Goal: Browse casually: Explore the website without a specific task or goal

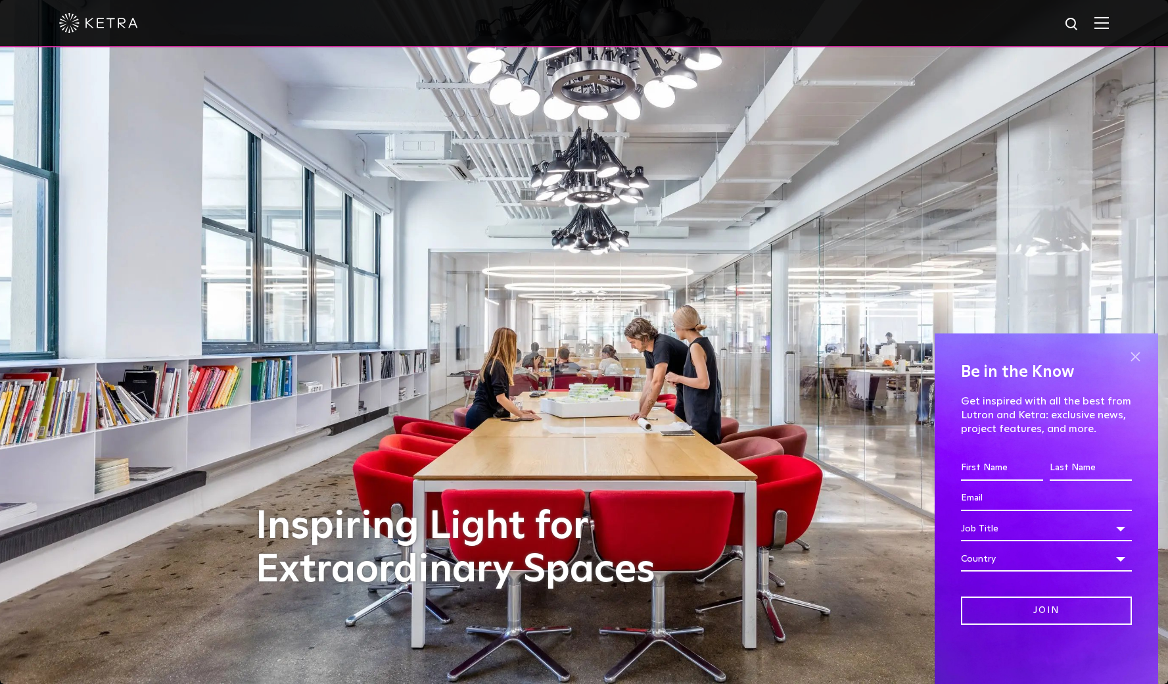
click at [1138, 358] on span at bounding box center [1135, 356] width 20 height 20
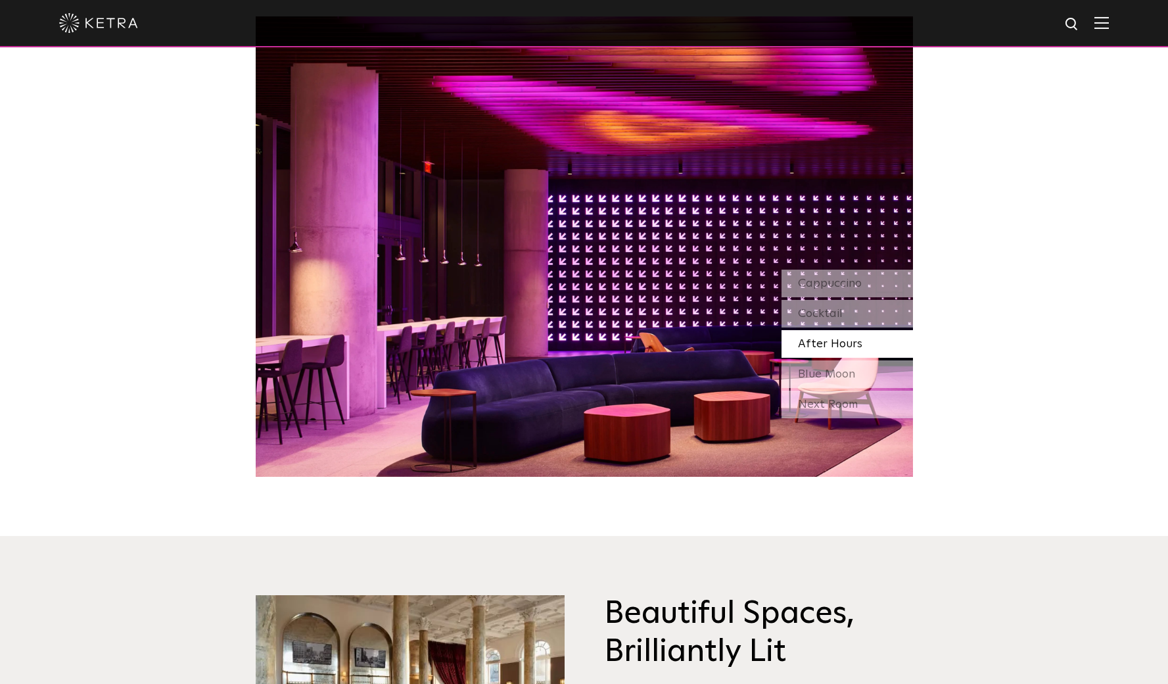
scroll to position [1263, 0]
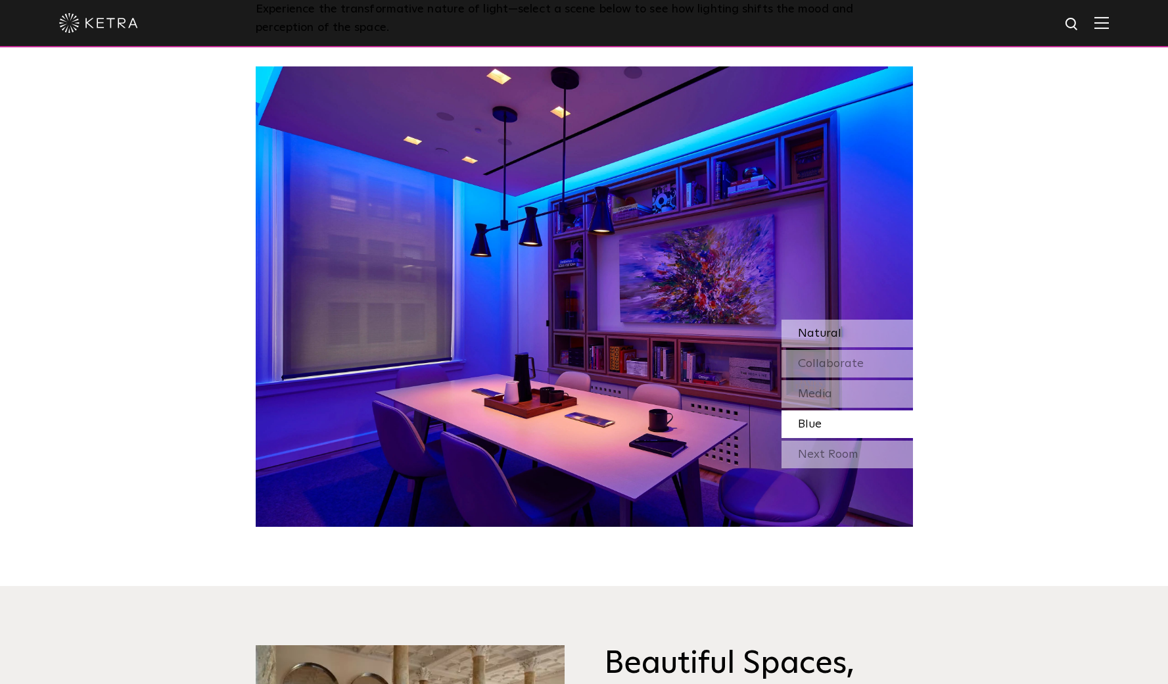
click at [839, 325] on div "Natural" at bounding box center [847, 333] width 131 height 28
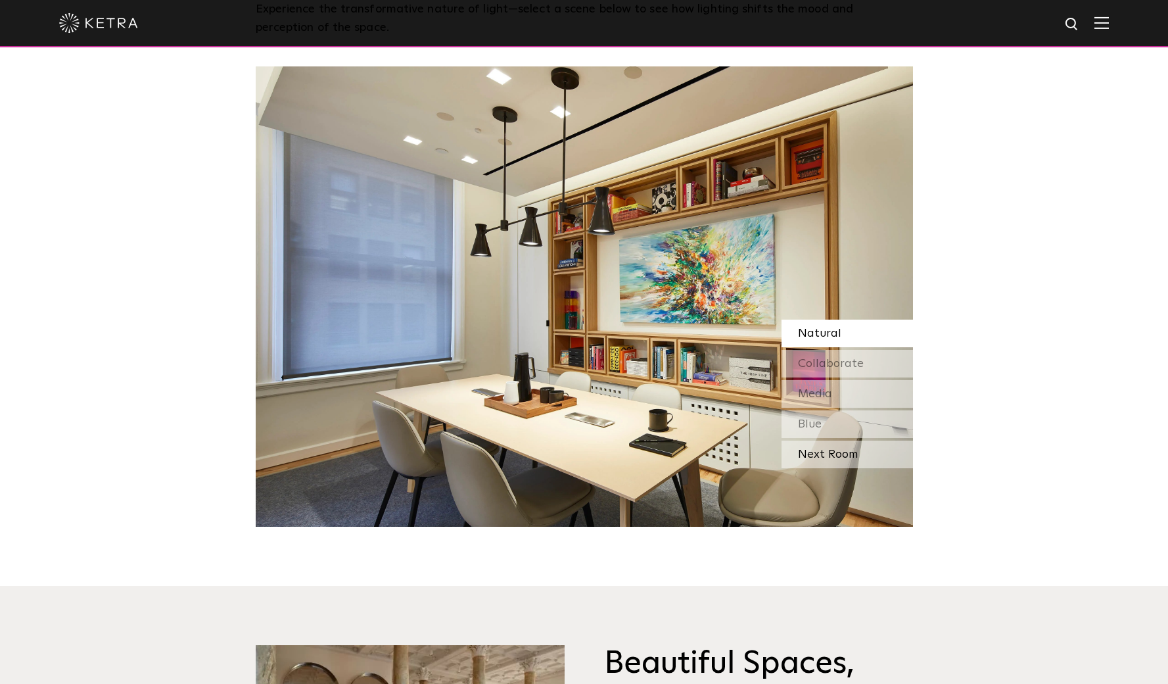
click at [824, 446] on div "Next Room" at bounding box center [847, 454] width 131 height 28
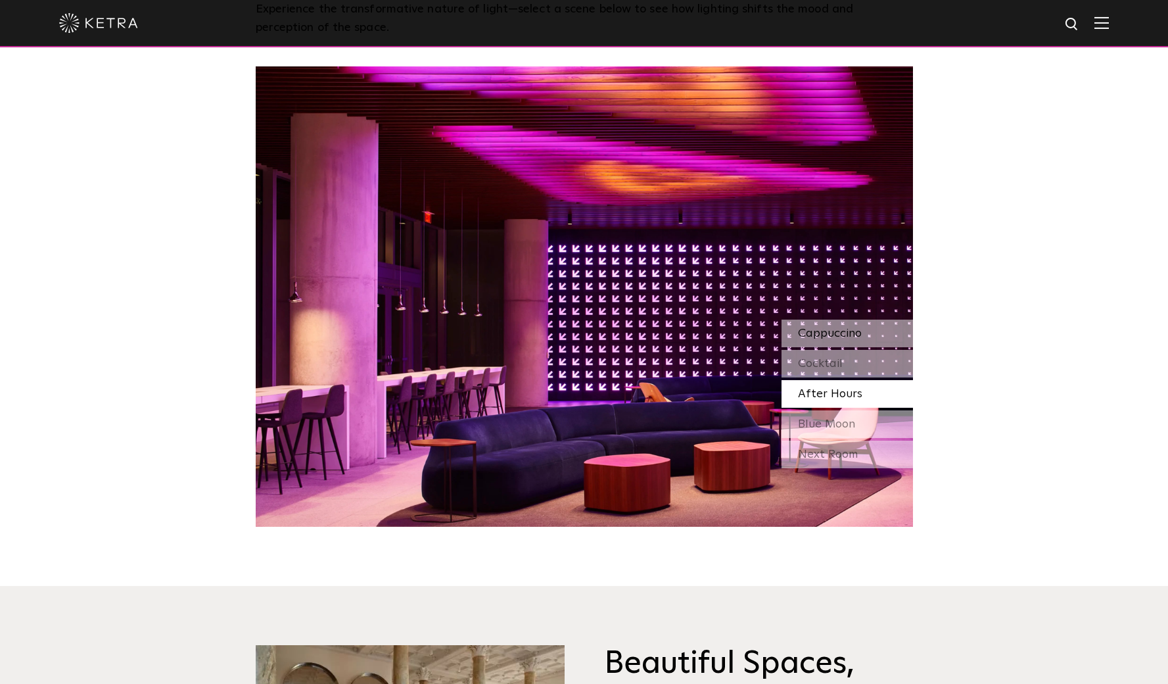
click at [833, 337] on span "Cappuccino" at bounding box center [830, 333] width 64 height 12
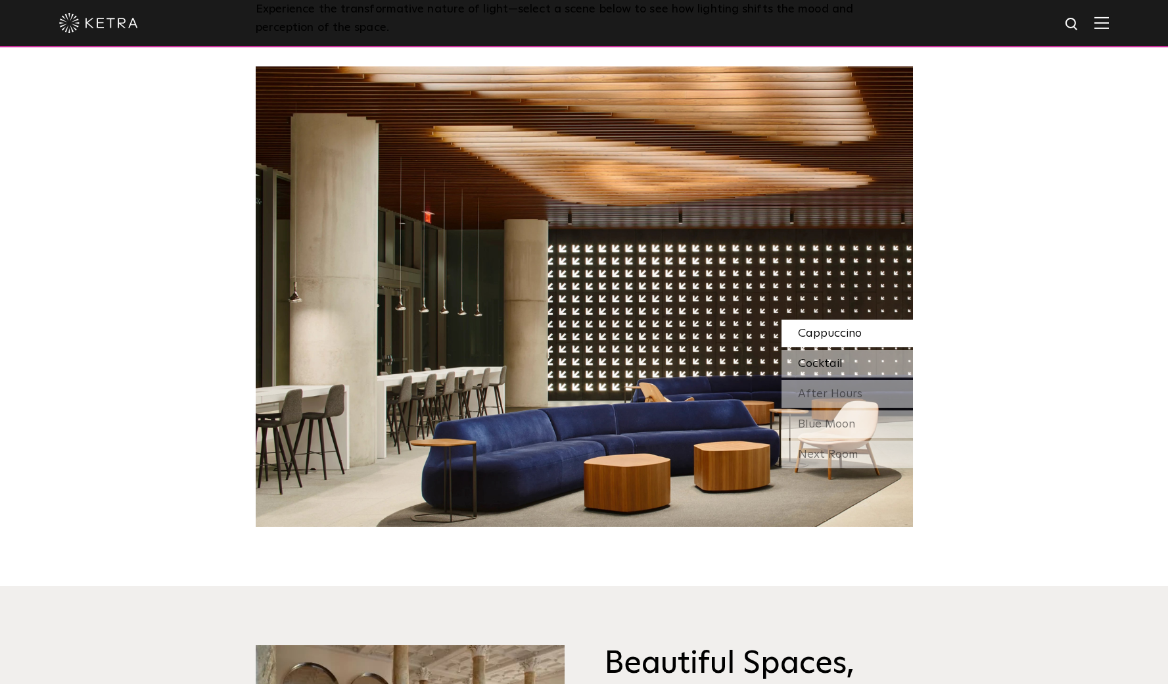
click at [837, 358] on span "Cocktail" at bounding box center [820, 364] width 45 height 12
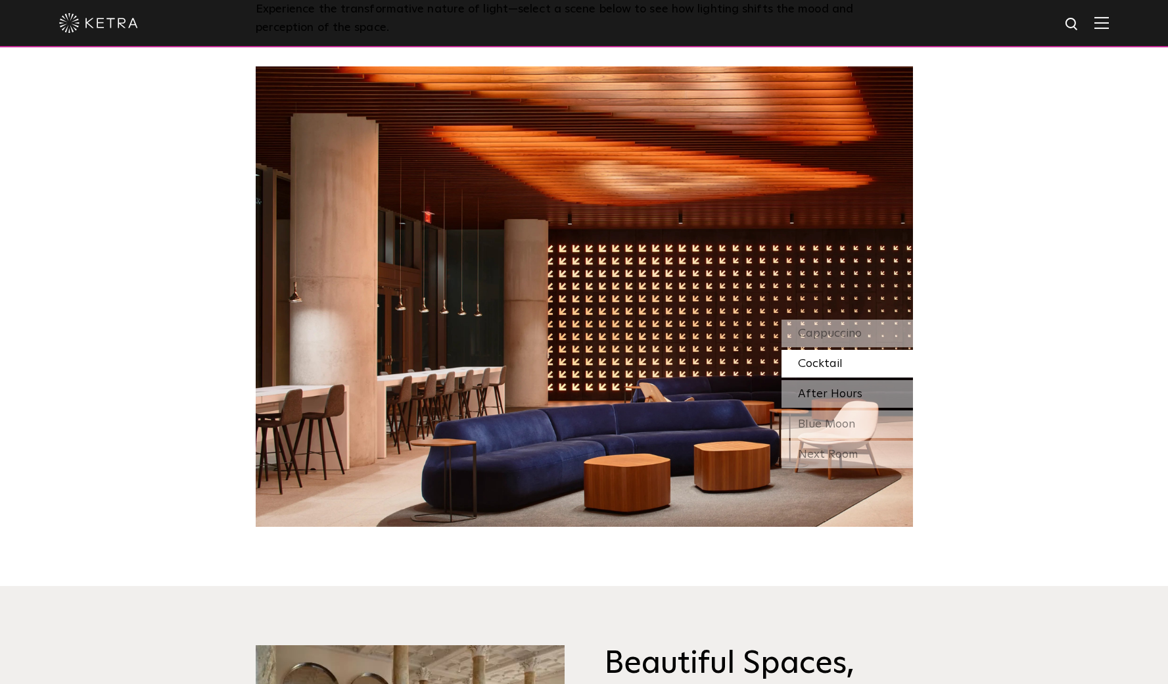
click at [845, 388] on span "After Hours" at bounding box center [830, 394] width 64 height 12
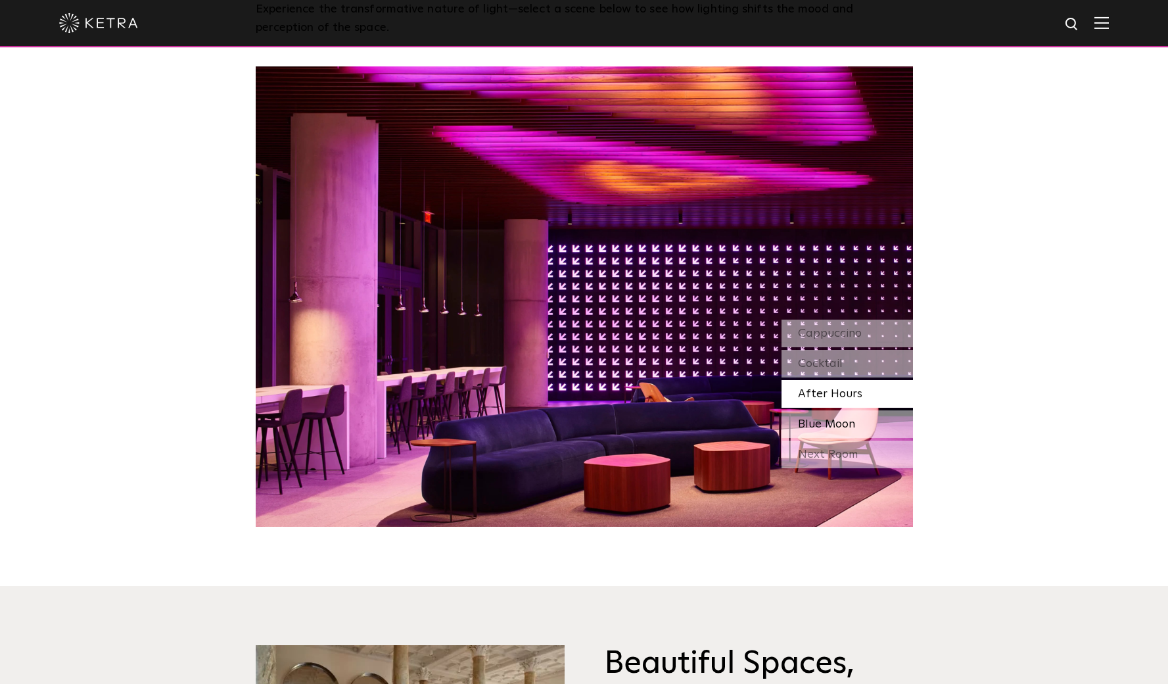
click at [847, 418] on span "Blue Moon" at bounding box center [826, 424] width 57 height 12
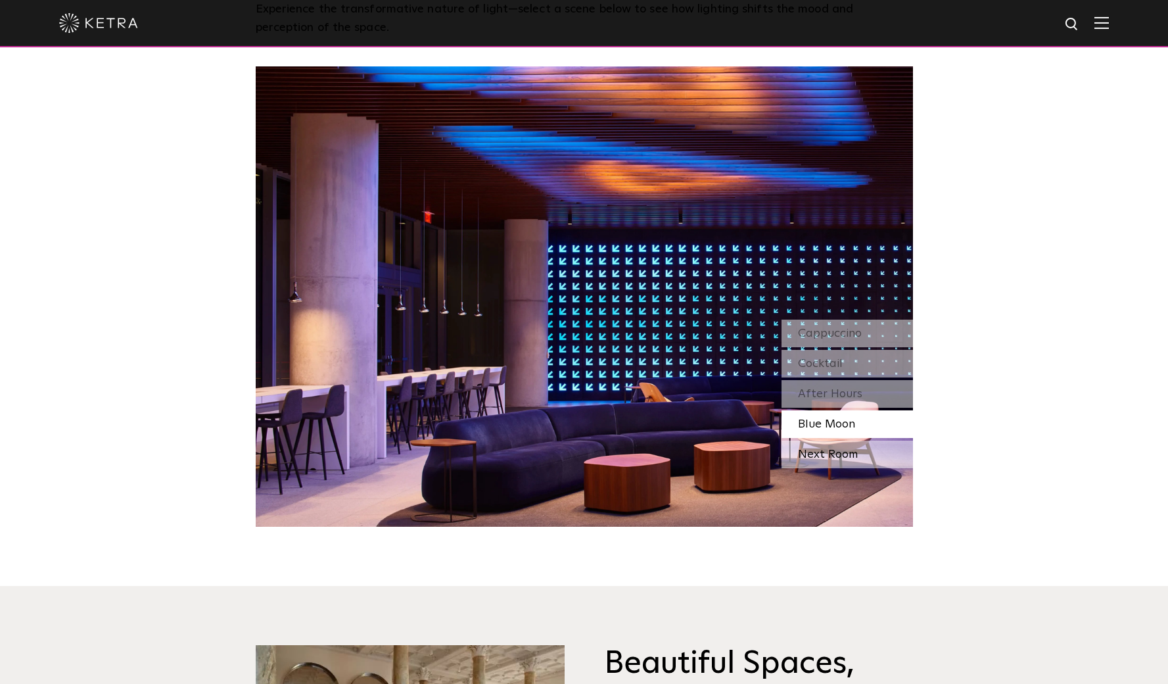
click at [846, 460] on div "Next Room" at bounding box center [847, 454] width 131 height 28
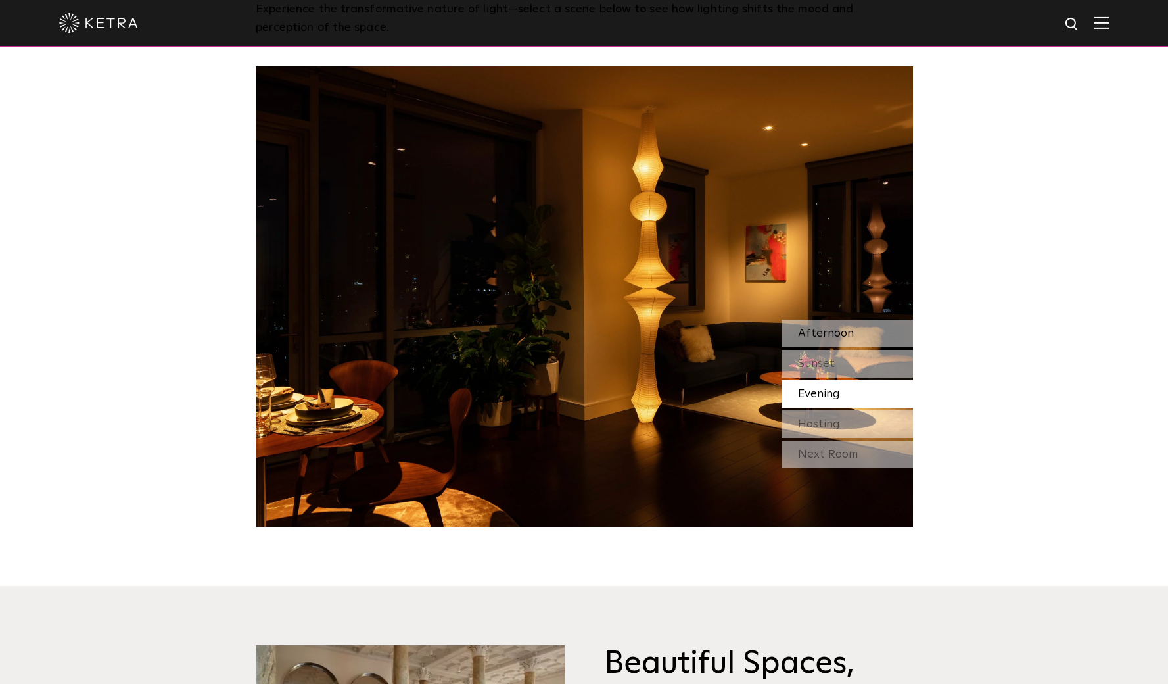
click at [833, 339] on div "Afternoon" at bounding box center [847, 333] width 131 height 28
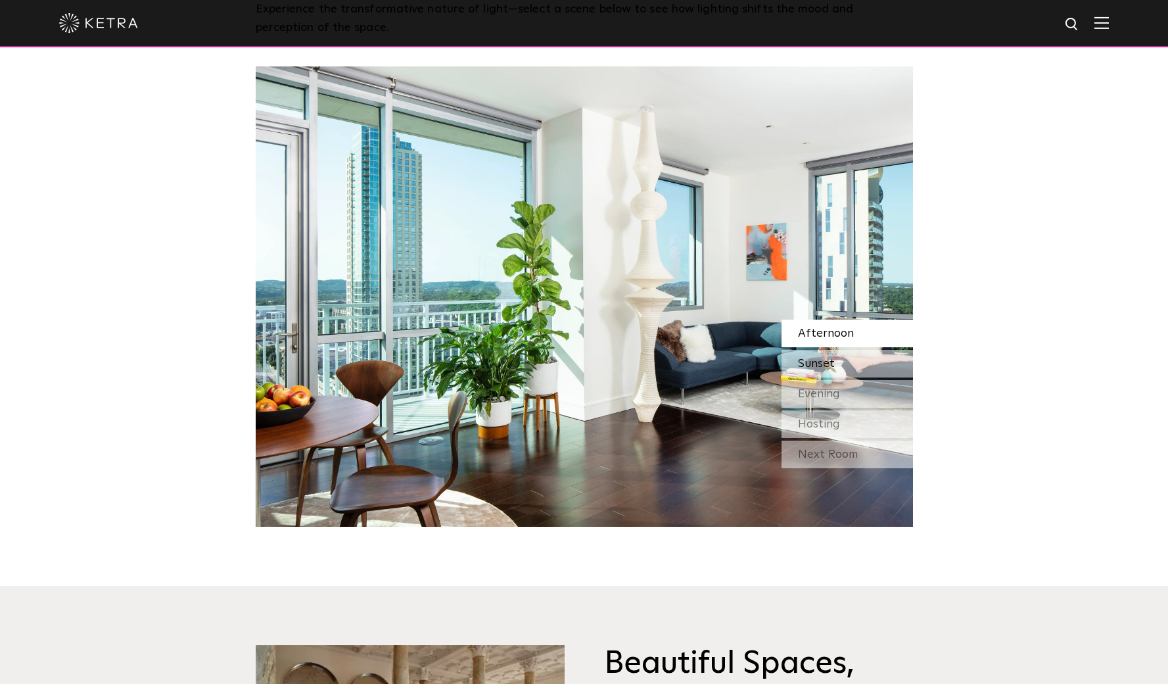
click at [839, 354] on div "Sunset" at bounding box center [847, 364] width 131 height 28
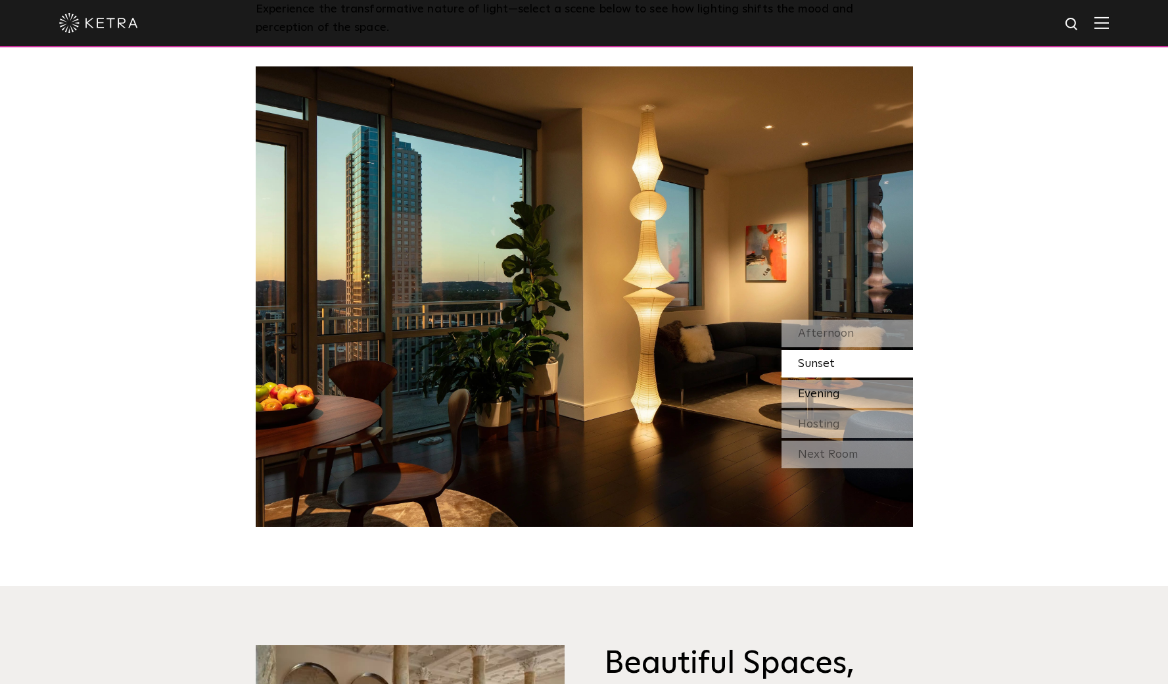
click at [836, 386] on div "Evening" at bounding box center [847, 394] width 131 height 28
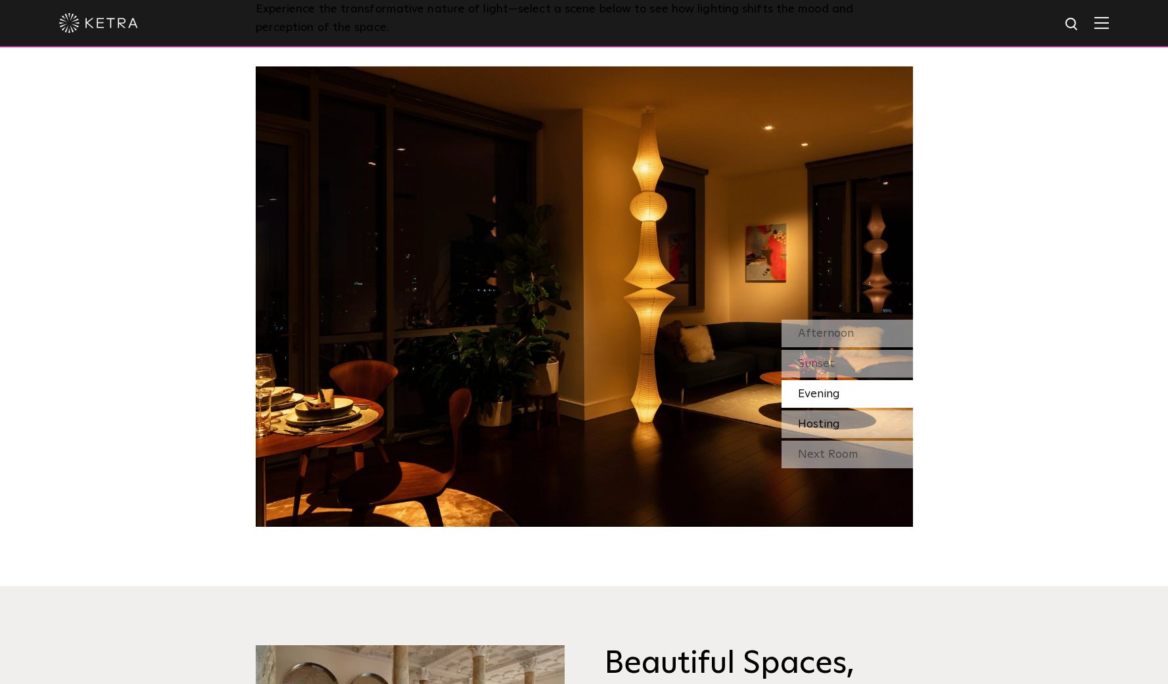
click at [840, 419] on div "Hosting" at bounding box center [847, 424] width 131 height 28
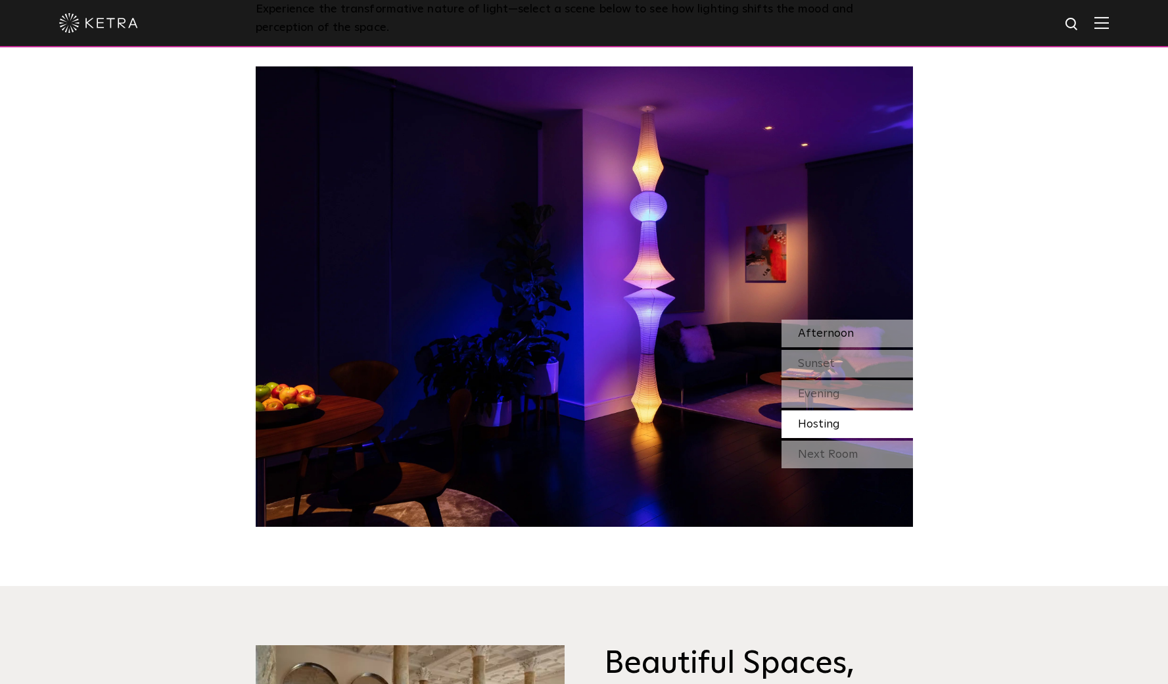
click at [889, 335] on div "Afternoon" at bounding box center [847, 333] width 131 height 28
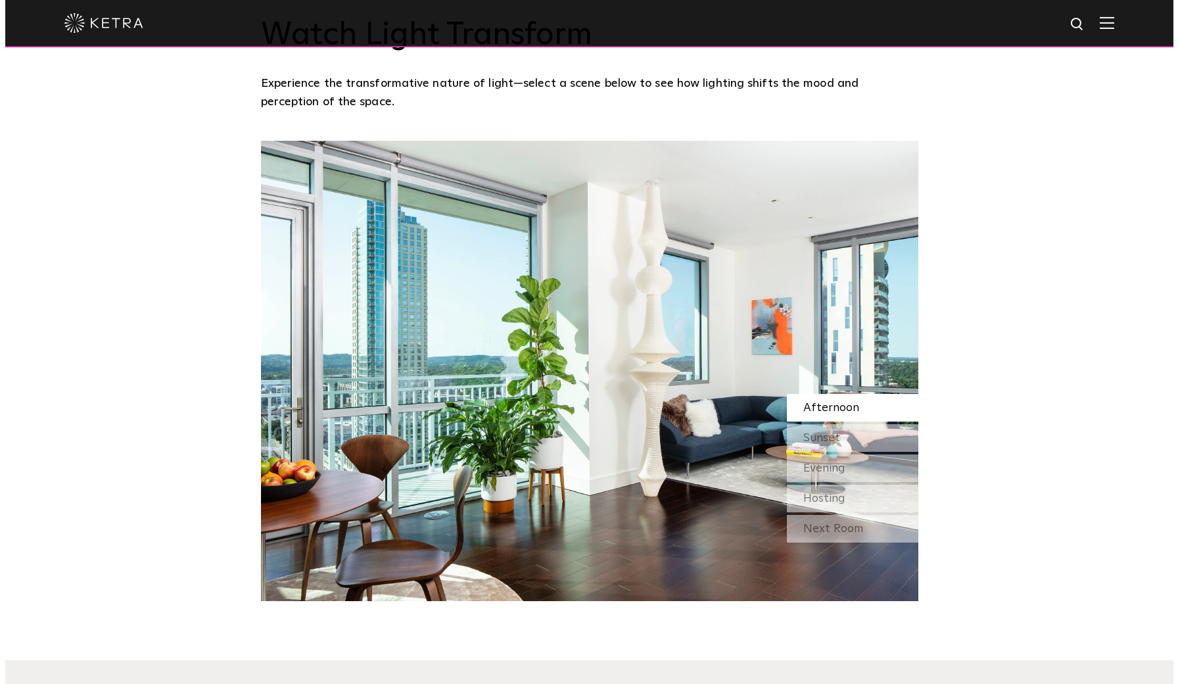
scroll to position [1186, 0]
